Goal: Task Accomplishment & Management: Manage account settings

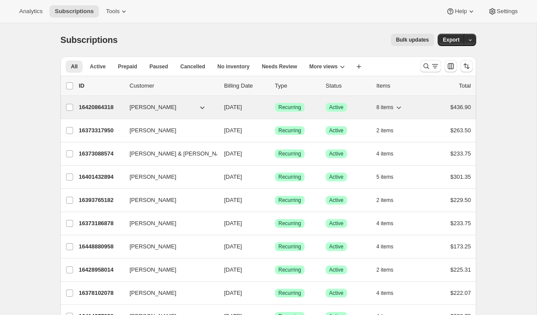
click at [98, 111] on p "16420864318" at bounding box center [101, 107] width 44 height 9
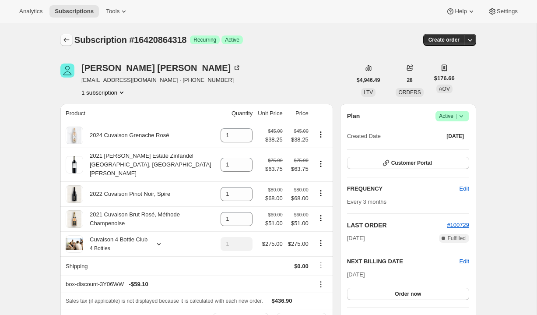
click at [71, 42] on icon "Subscriptions" at bounding box center [66, 39] width 9 height 9
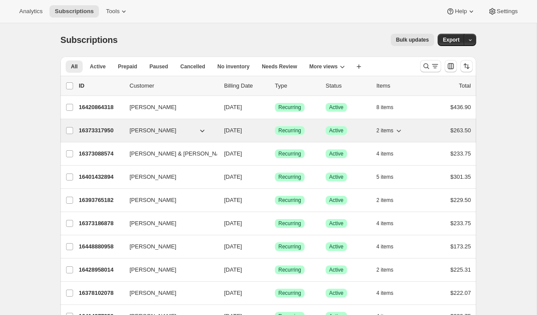
click at [96, 128] on p "16373317950" at bounding box center [101, 130] width 44 height 9
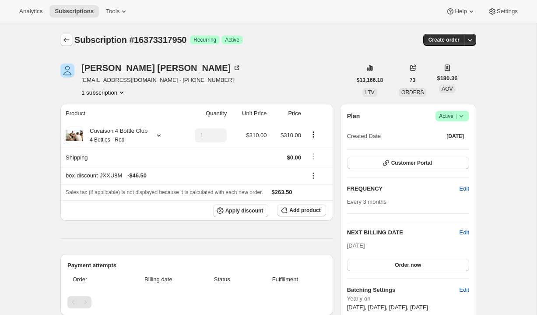
click at [63, 37] on icon "Subscriptions" at bounding box center [66, 39] width 9 height 9
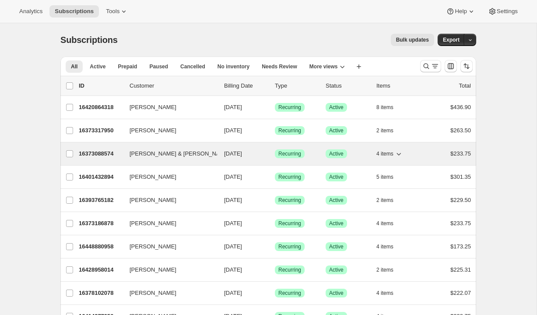
click at [93, 156] on p "16373088574" at bounding box center [101, 153] width 44 height 9
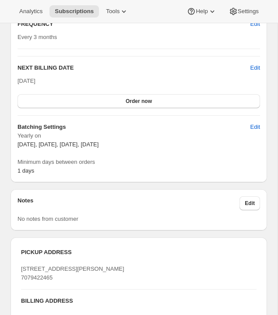
scroll to position [724, 0]
